Goal: Information Seeking & Learning: Learn about a topic

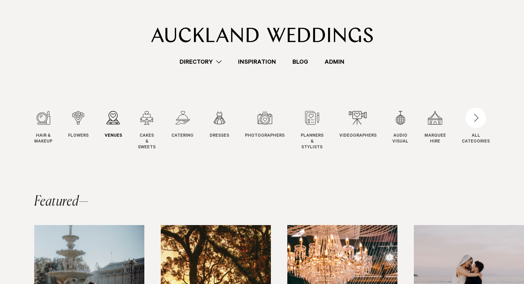
click at [108, 111] on div "3 / 12" at bounding box center [113, 118] width 17 height 14
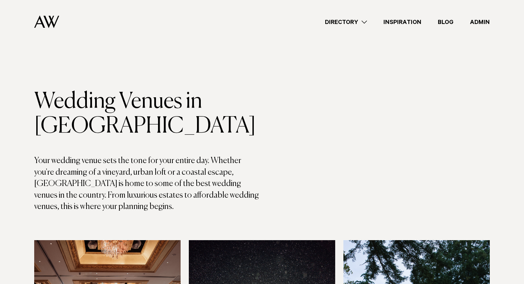
click at [348, 20] on link "Directory" at bounding box center [346, 21] width 59 height 9
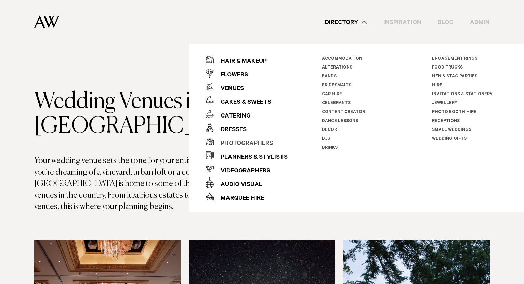
click at [232, 144] on div "Photographers" at bounding box center [243, 144] width 59 height 14
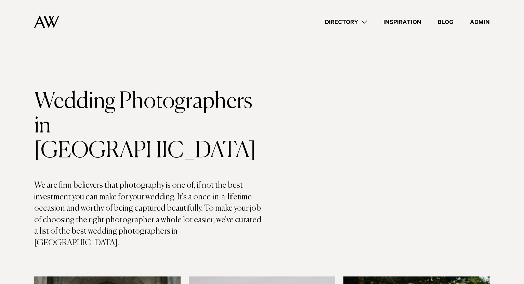
scroll to position [1844, 0]
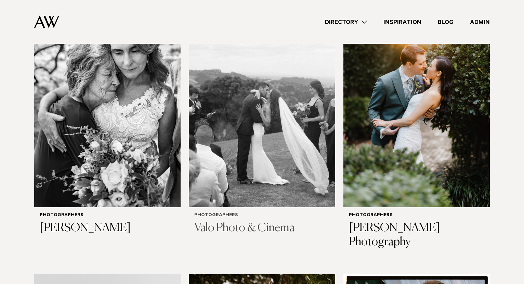
click at [247, 113] on img at bounding box center [262, 109] width 146 height 196
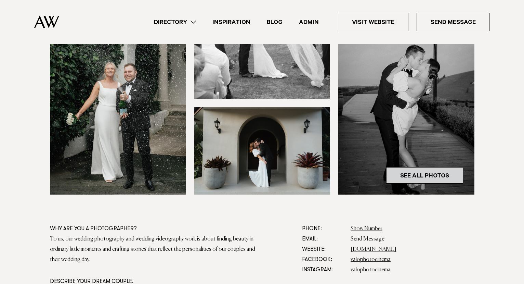
scroll to position [233, 0]
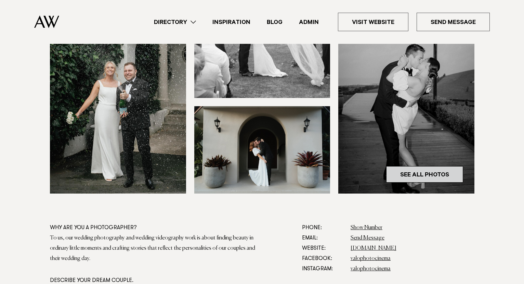
click at [408, 173] on link "See All Photos" at bounding box center [424, 174] width 77 height 16
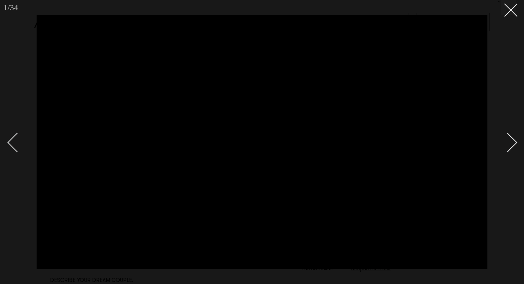
click at [514, 136] on link at bounding box center [504, 142] width 24 height 34
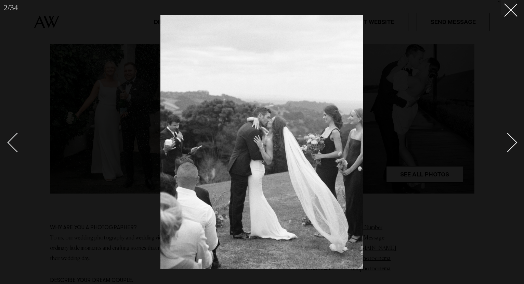
click at [514, 136] on link at bounding box center [504, 142] width 24 height 34
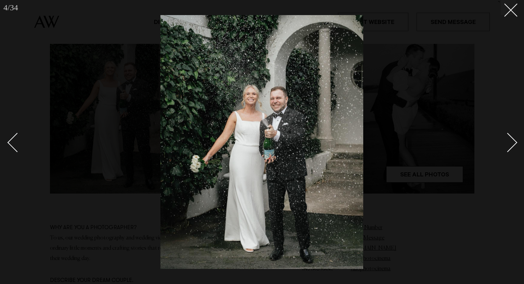
click at [514, 136] on link at bounding box center [504, 142] width 24 height 34
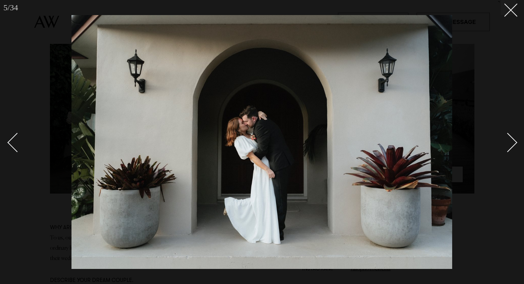
click at [514, 136] on link at bounding box center [504, 142] width 24 height 34
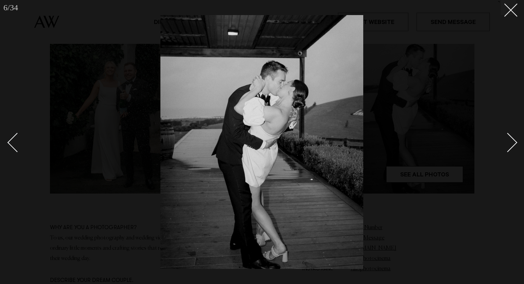
click at [514, 136] on link at bounding box center [504, 142] width 24 height 34
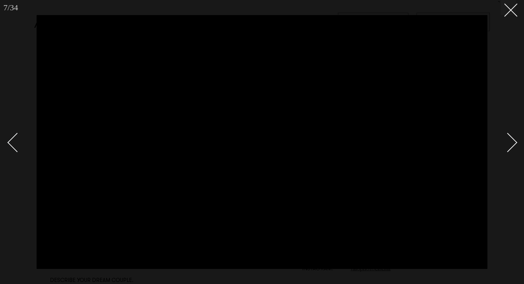
click at [514, 136] on link at bounding box center [504, 142] width 24 height 34
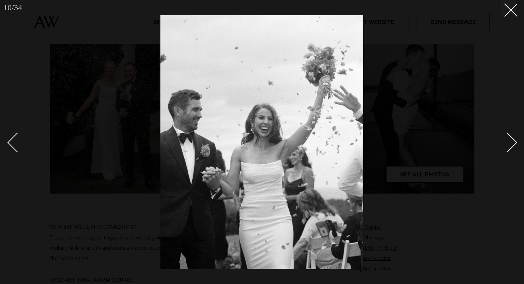
click at [514, 136] on link at bounding box center [504, 142] width 24 height 34
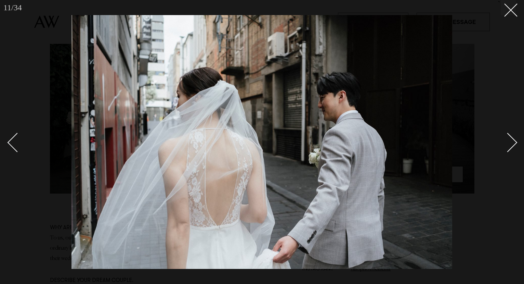
click at [514, 136] on link at bounding box center [504, 142] width 24 height 34
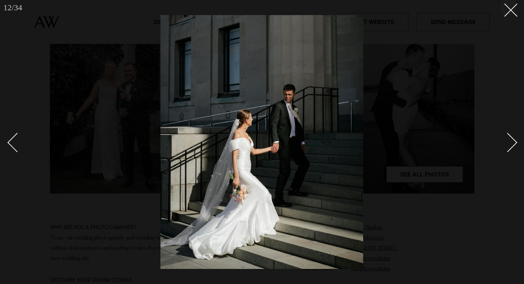
click at [514, 136] on link at bounding box center [504, 142] width 24 height 34
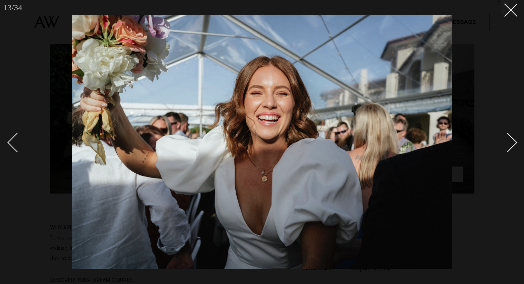
click at [514, 136] on link at bounding box center [504, 142] width 24 height 34
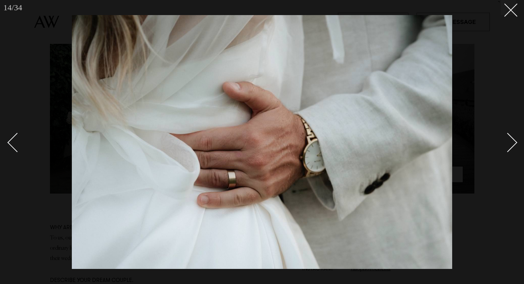
click at [514, 136] on link at bounding box center [504, 142] width 24 height 34
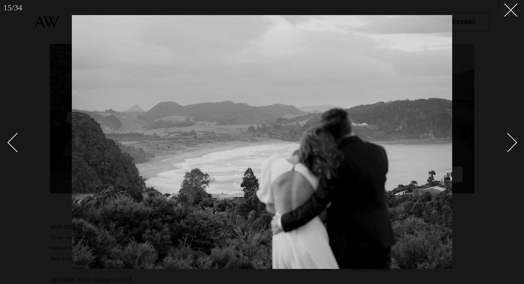
click at [514, 137] on link at bounding box center [504, 142] width 24 height 34
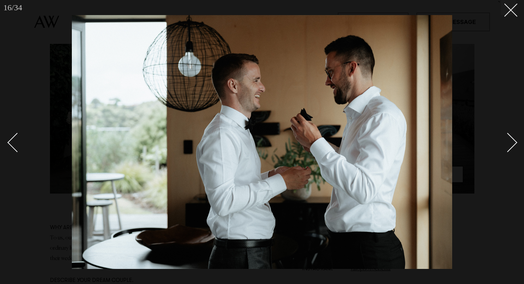
click at [514, 137] on link at bounding box center [504, 142] width 24 height 34
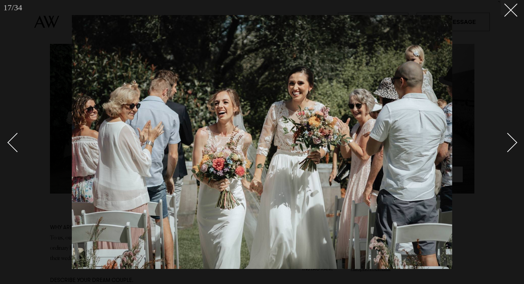
click at [514, 137] on link at bounding box center [504, 142] width 24 height 34
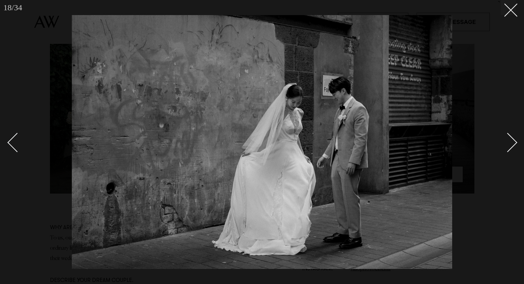
drag, startPoint x: 514, startPoint y: 137, endPoint x: 509, endPoint y: 97, distance: 40.1
click at [514, 137] on link at bounding box center [504, 142] width 24 height 34
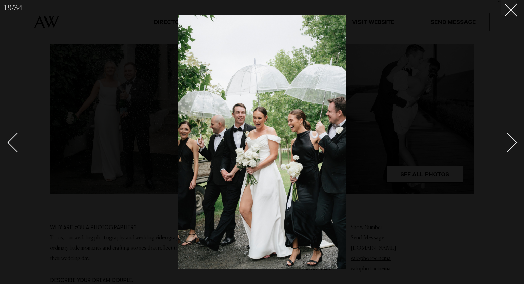
drag, startPoint x: 516, startPoint y: 7, endPoint x: 505, endPoint y: 13, distance: 12.6
click at [516, 7] on div "19 / 34 `" at bounding box center [262, 142] width 524 height 284
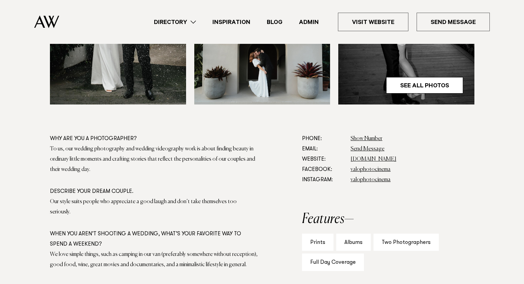
scroll to position [327, 0]
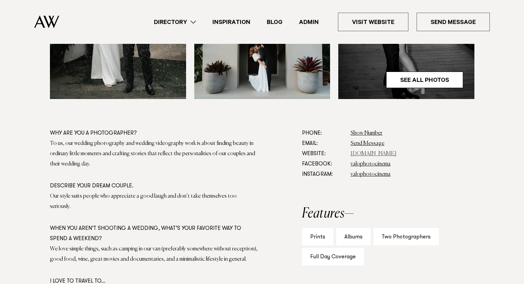
click at [361, 151] on link "[DOMAIN_NAME]" at bounding box center [374, 153] width 46 height 5
